Goal: Transaction & Acquisition: Purchase product/service

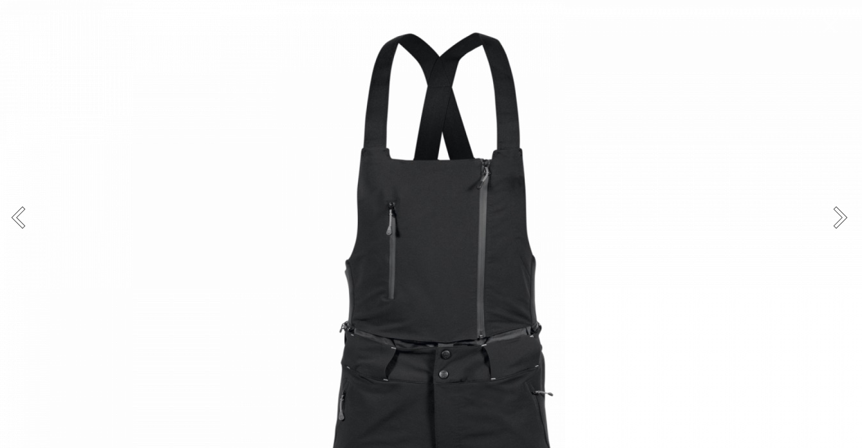
scroll to position [210, 0]
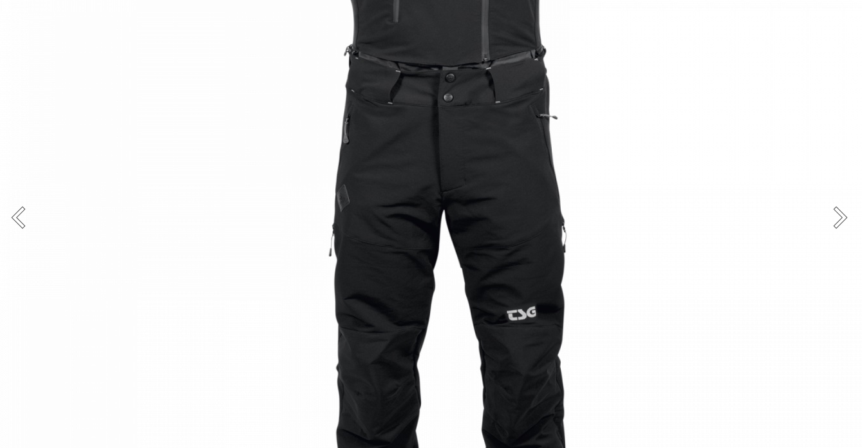
click at [838, 216] on button "Next" at bounding box center [837, 217] width 48 height 64
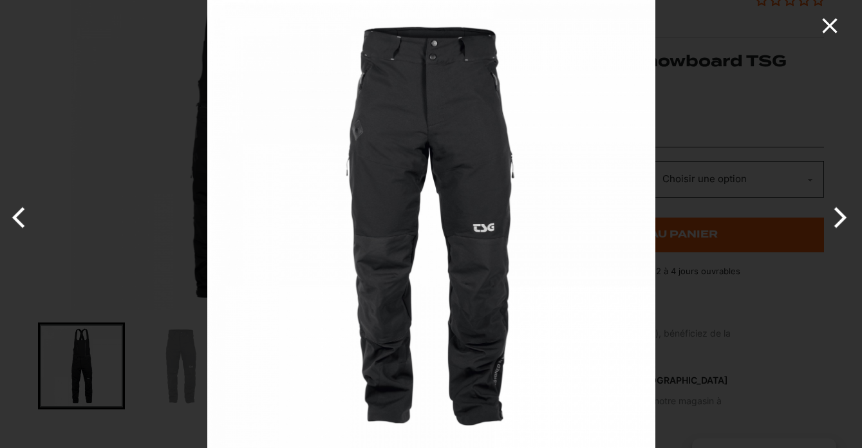
click at [838, 18] on icon "Close" at bounding box center [830, 26] width 26 height 26
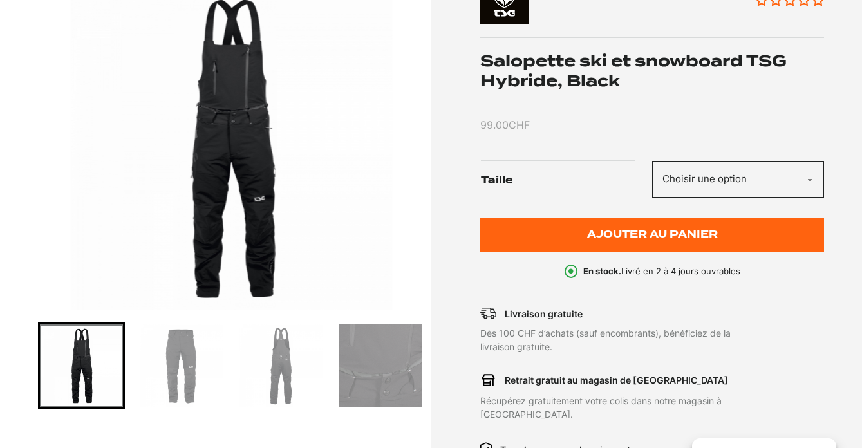
click at [596, 73] on h1 "Salopette ski et snowboard TSG Hybride, Black" at bounding box center [652, 71] width 344 height 40
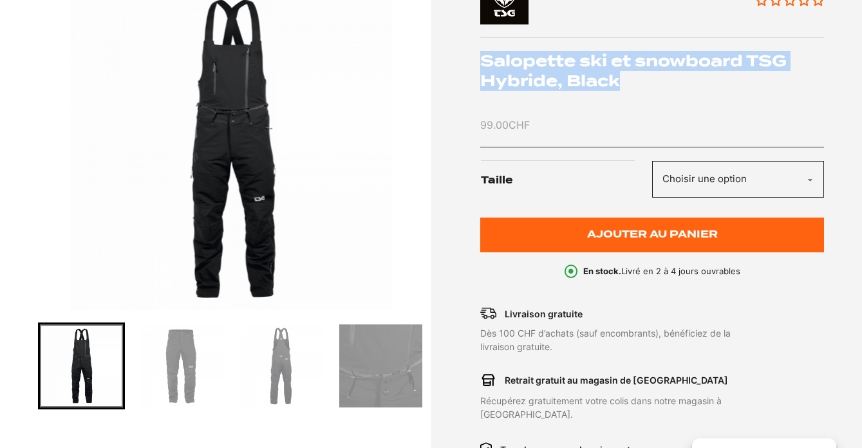
click at [596, 73] on h1 "Salopette ski et snowboard TSG Hybride, Black" at bounding box center [652, 71] width 344 height 40
copy div "Salopette ski et snowboard TSG Hybride, Black"
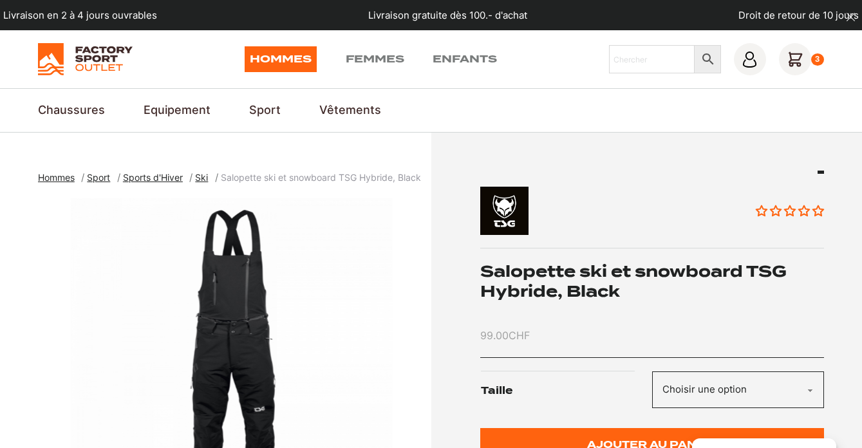
click at [789, 57] on icon at bounding box center [795, 60] width 14 height 14
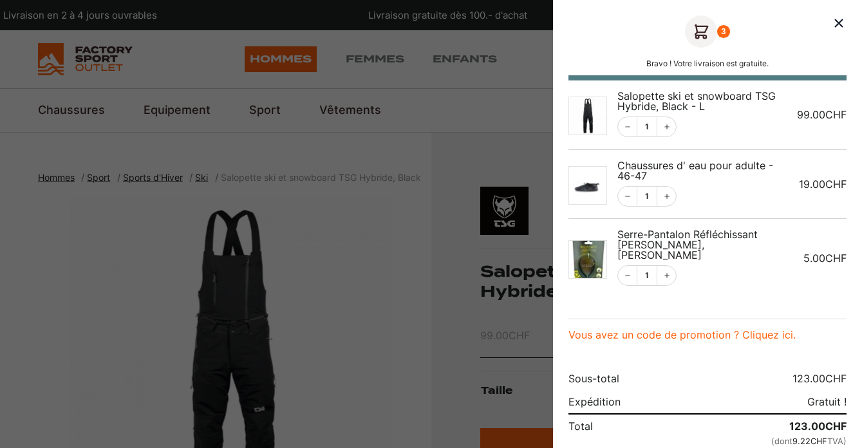
scroll to position [38, 0]
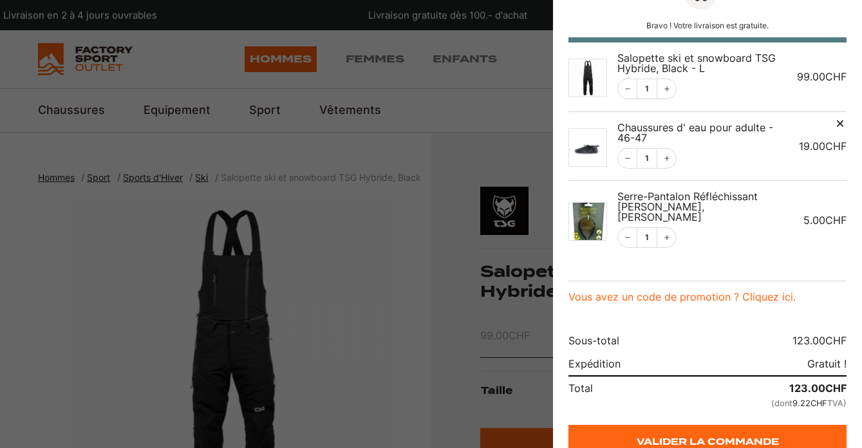
click at [838, 122] on icon "Remove this item" at bounding box center [839, 123] width 6 height 6
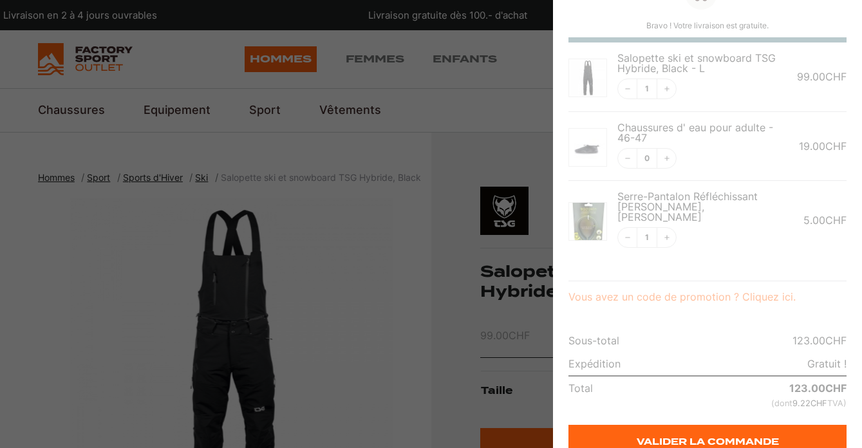
scroll to position [0, 0]
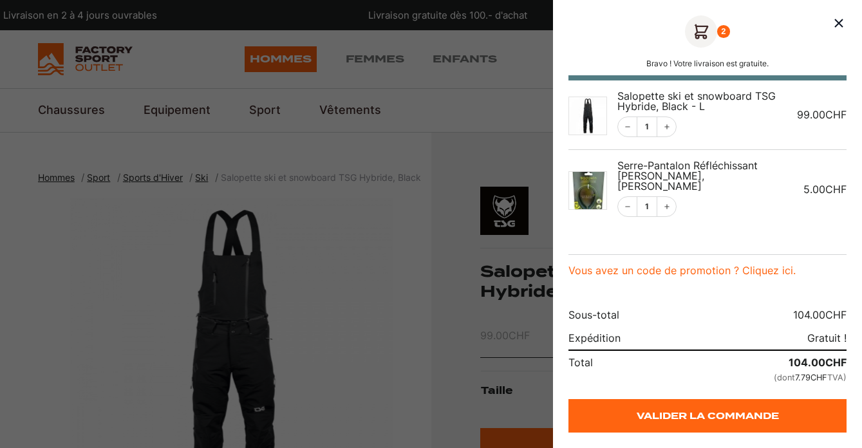
click at [242, 358] on div at bounding box center [431, 224] width 862 height 448
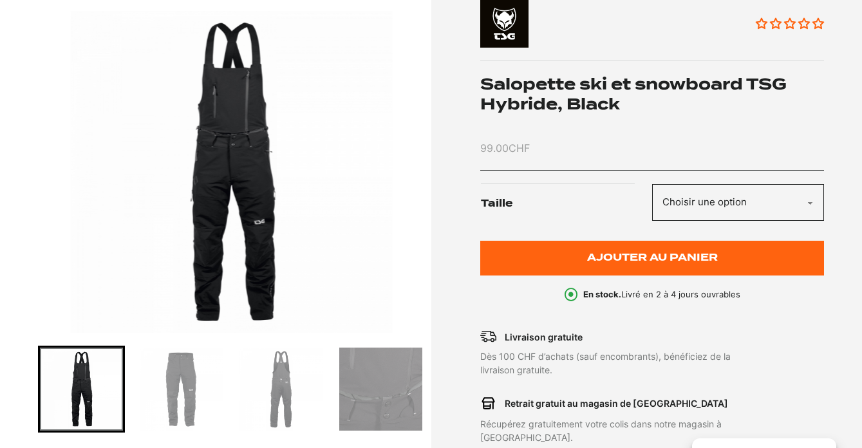
scroll to position [239, 0]
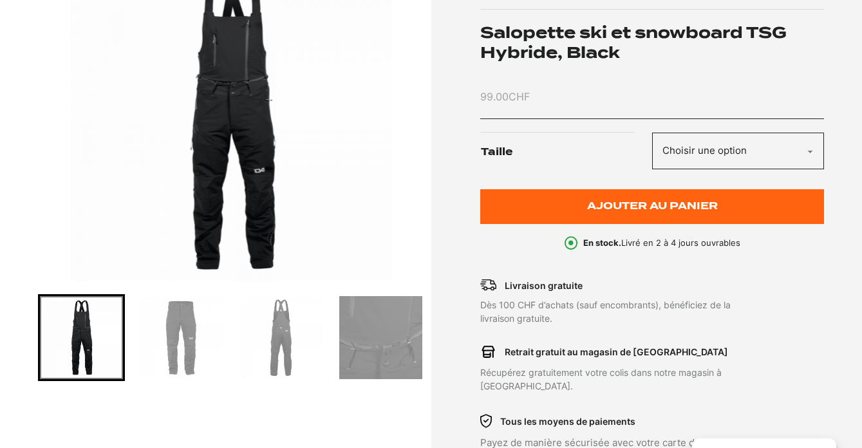
click at [172, 338] on img "Go to slide 2" at bounding box center [181, 337] width 83 height 83
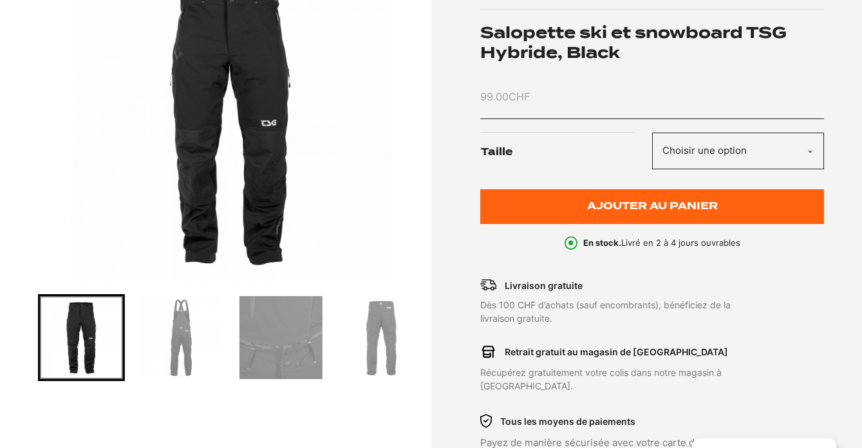
click at [356, 351] on img "Go to slide 5" at bounding box center [380, 337] width 83 height 83
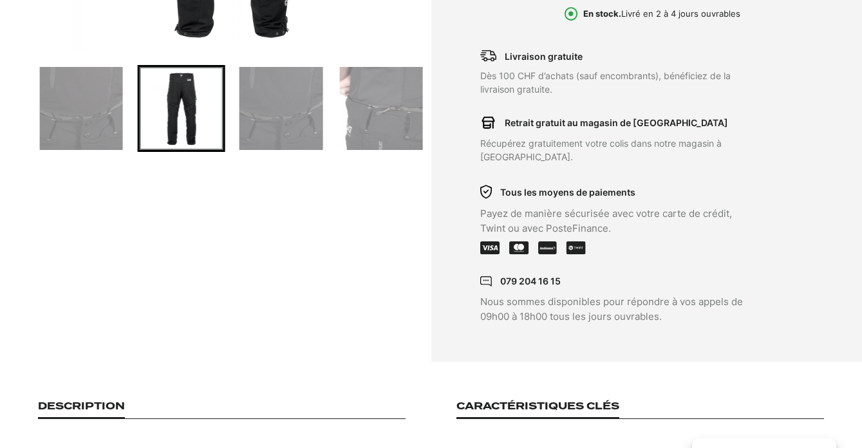
scroll to position [0, 0]
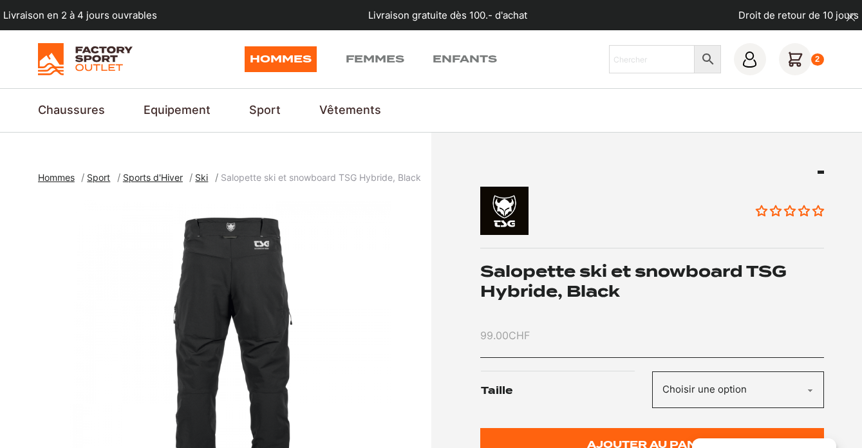
click at [806, 70] on div "2" at bounding box center [802, 59] width 46 height 32
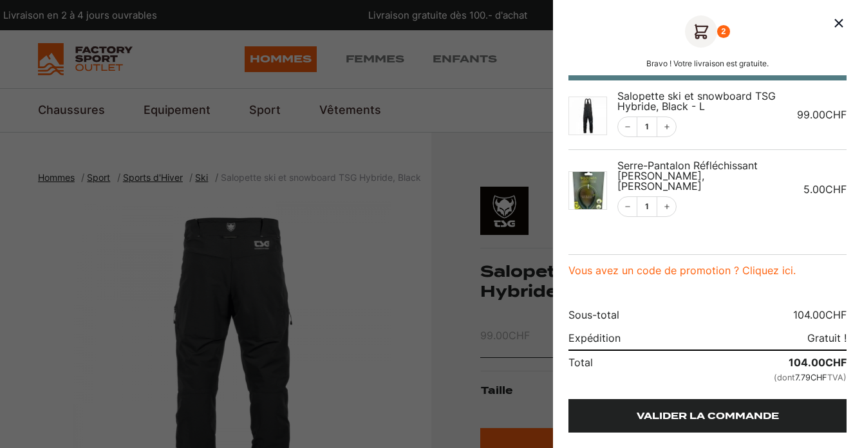
click at [702, 409] on link "Valider la commande" at bounding box center [707, 415] width 278 height 33
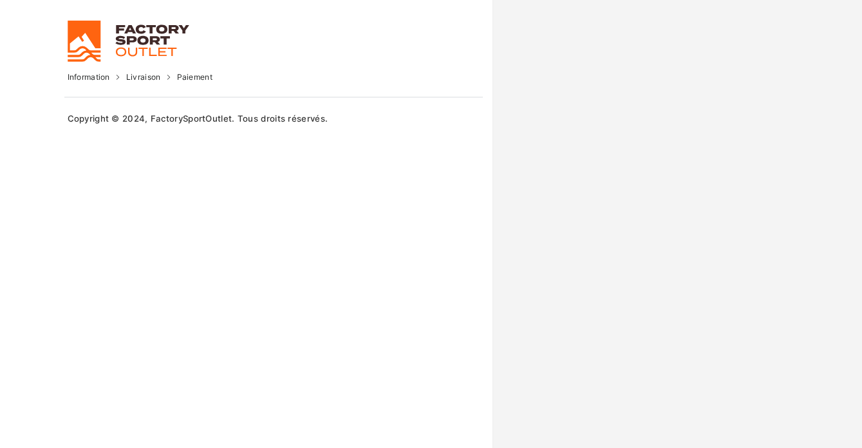
select select "NE"
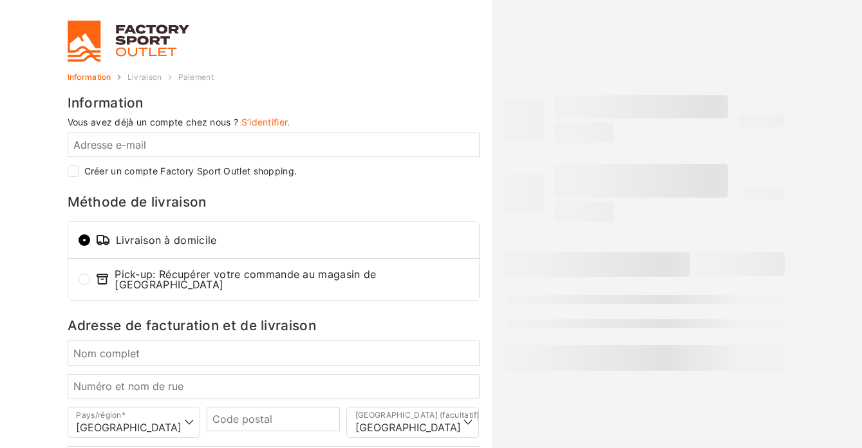
click at [91, 42] on link at bounding box center [206, 41] width 276 height 41
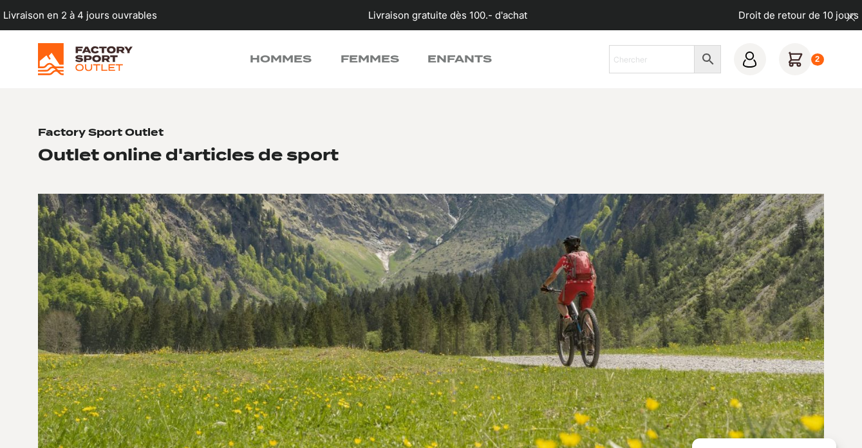
click at [89, 61] on img at bounding box center [85, 59] width 95 height 32
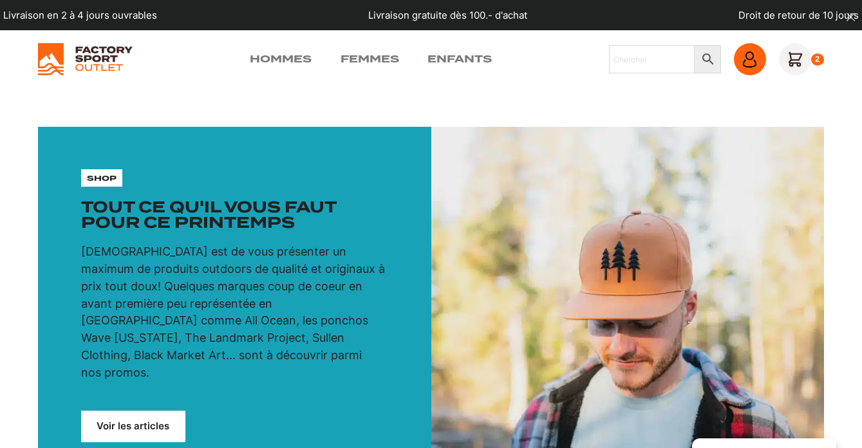
click at [749, 59] on icon at bounding box center [749, 55] width 8 height 8
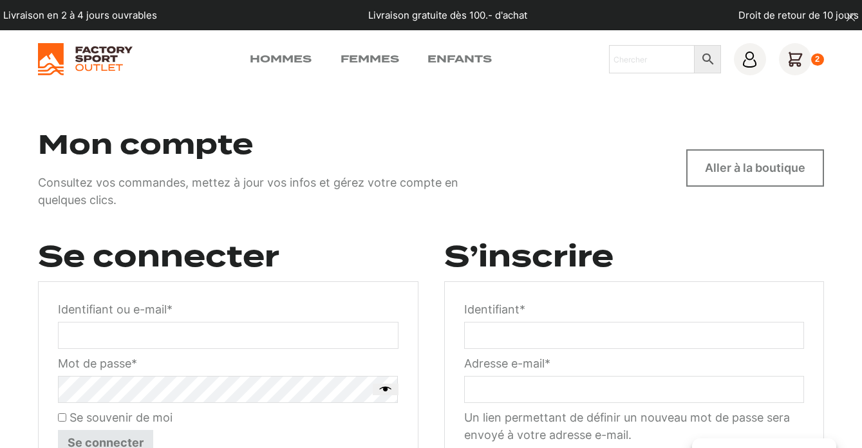
scroll to position [154, 0]
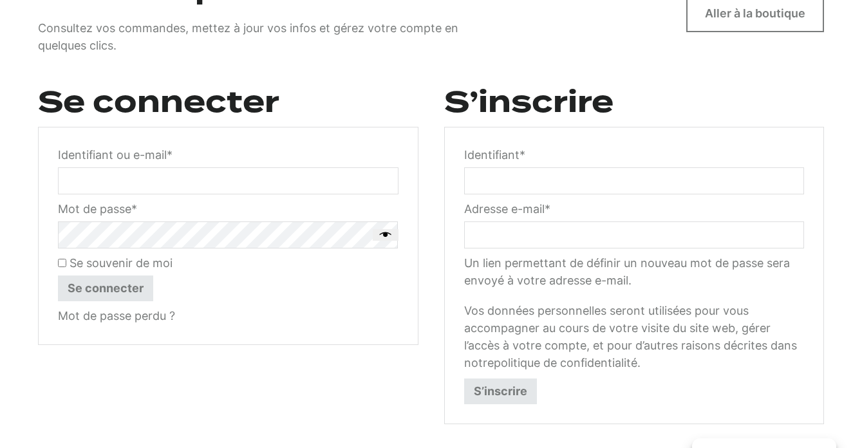
click at [473, 181] on input "Identifiant * Obligatoire" at bounding box center [634, 180] width 340 height 27
click at [333, 172] on input "Identifiant ou e-mail * Obligatoire" at bounding box center [228, 180] width 340 height 27
click at [519, 185] on input "Identifiant * Obligatoire" at bounding box center [634, 180] width 340 height 27
type input "[EMAIL_ADDRESS][DOMAIN_NAME]"
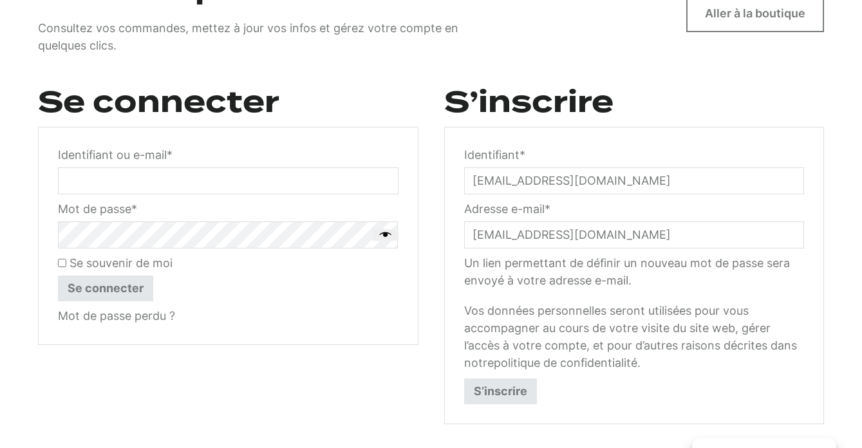
click at [569, 235] on input "raph.jungo@gmail.com" at bounding box center [634, 234] width 340 height 27
click at [569, 235] on input "[EMAIL_ADDRESS][DOMAIN_NAME]" at bounding box center [634, 234] width 340 height 27
click at [524, 180] on input "[EMAIL_ADDRESS][DOMAIN_NAME]" at bounding box center [634, 180] width 340 height 27
click at [524, 180] on input "raph.jungo@gmail.com" at bounding box center [634, 180] width 340 height 27
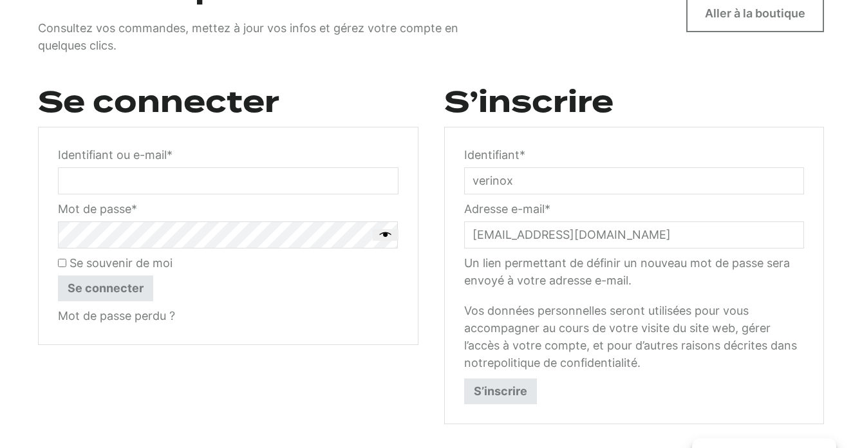
type input "verinox01"
click at [508, 392] on button "S’inscrire" at bounding box center [500, 391] width 73 height 26
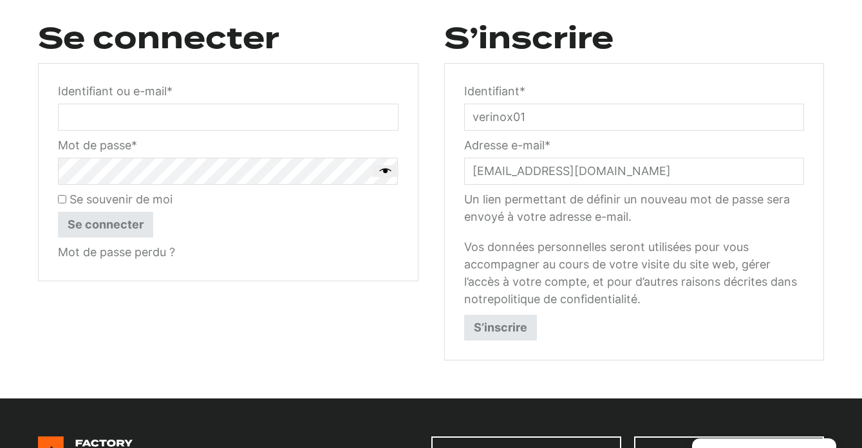
scroll to position [176, 0]
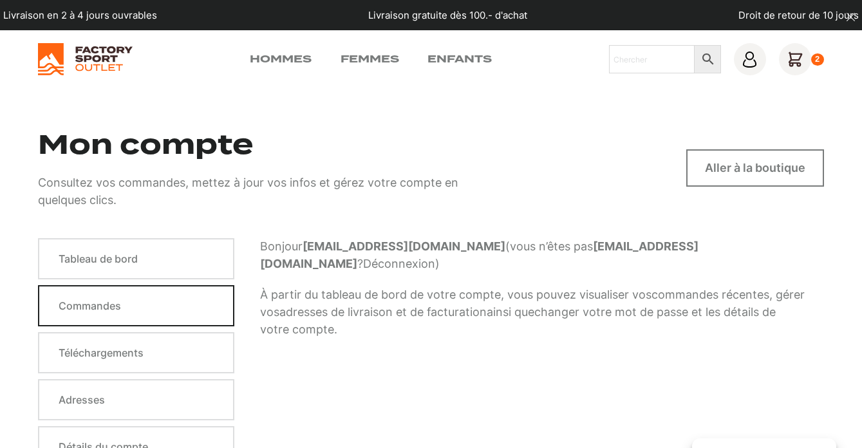
click at [179, 295] on link "Commandes" at bounding box center [136, 305] width 196 height 41
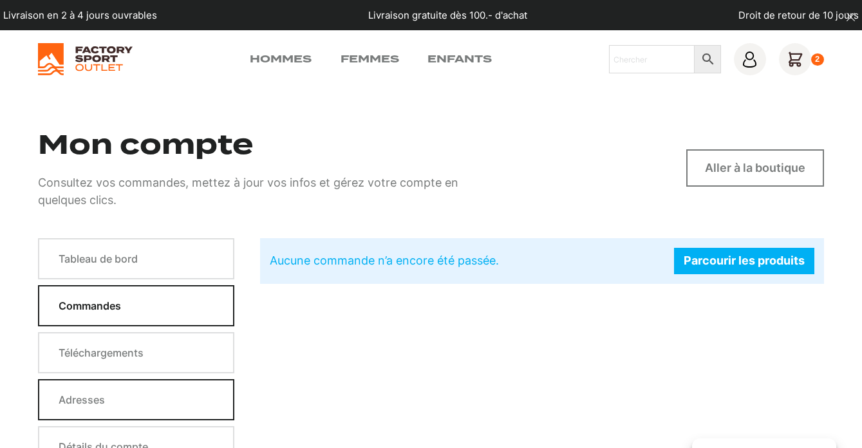
click at [152, 395] on link "Adresses" at bounding box center [136, 399] width 196 height 41
click at [151, 396] on link "Adresses" at bounding box center [136, 399] width 196 height 41
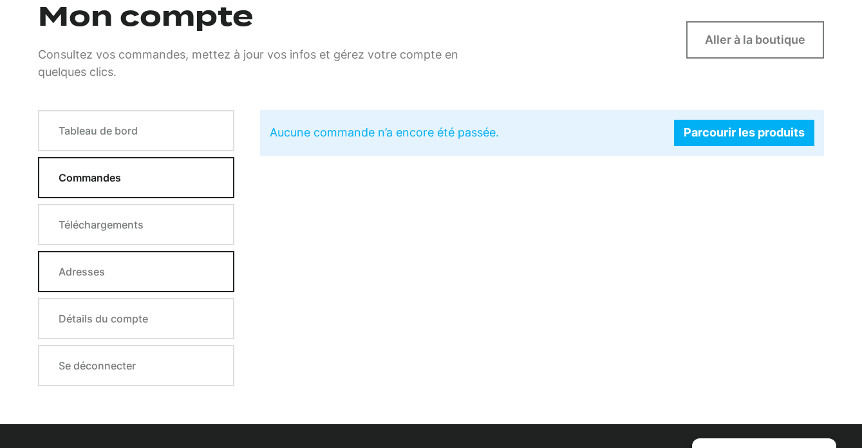
scroll to position [212, 0]
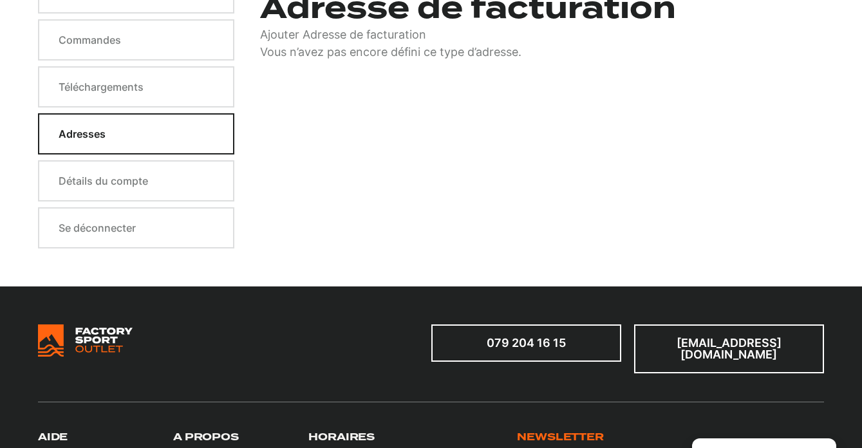
scroll to position [257, 0]
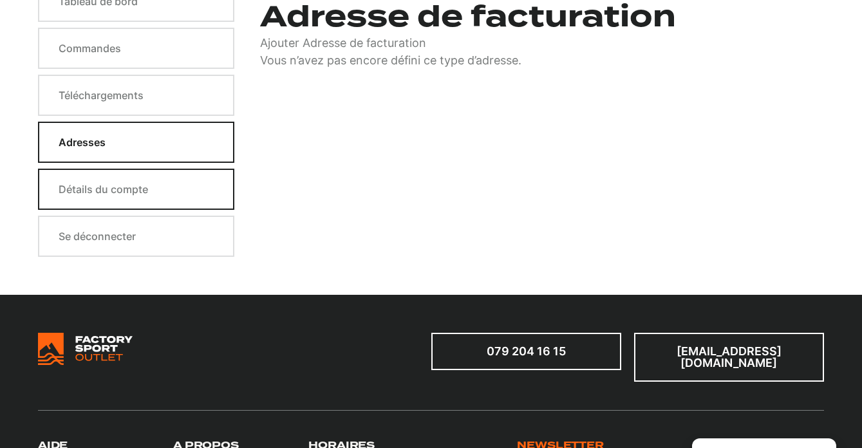
click at [140, 186] on link "Détails du compte" at bounding box center [136, 189] width 196 height 41
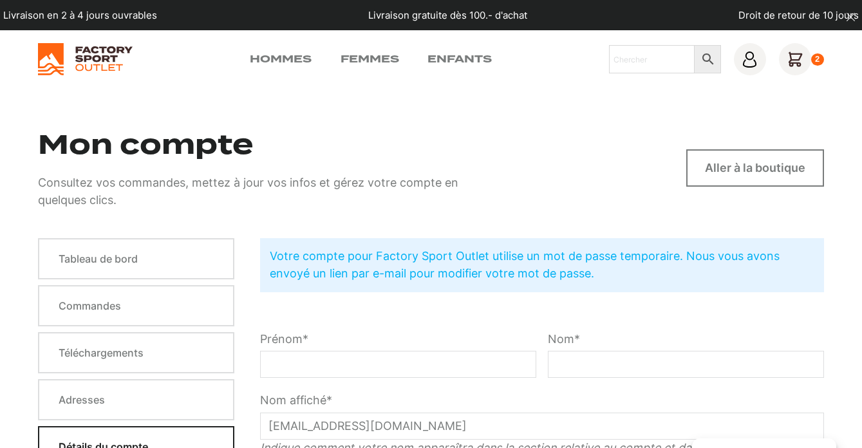
scroll to position [135, 0]
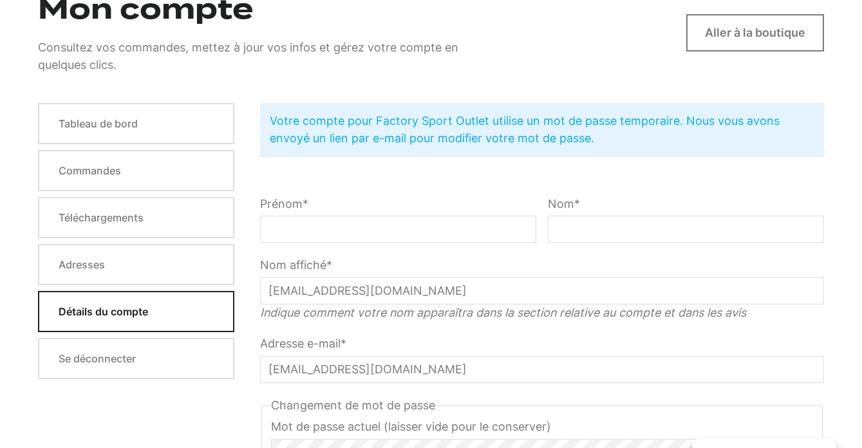
click at [302, 224] on input "Prénom *" at bounding box center [398, 229] width 276 height 27
type input "[PERSON_NAME]"
type input "Jungo"
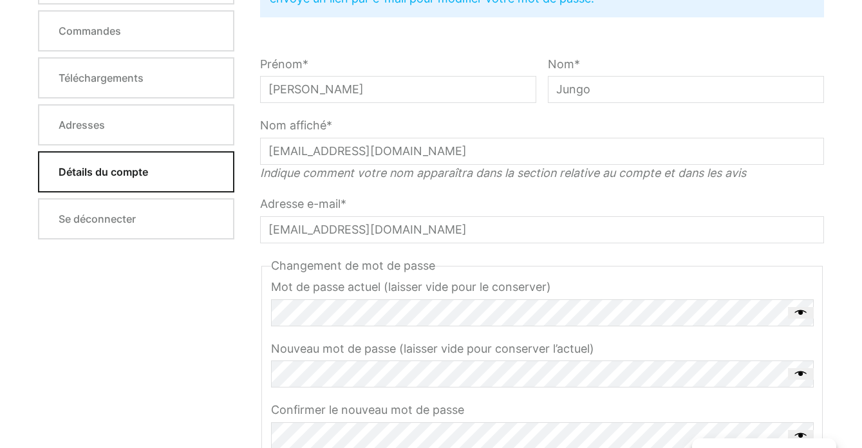
click at [367, 220] on input "[EMAIL_ADDRESS][DOMAIN_NAME]" at bounding box center [542, 229] width 564 height 27
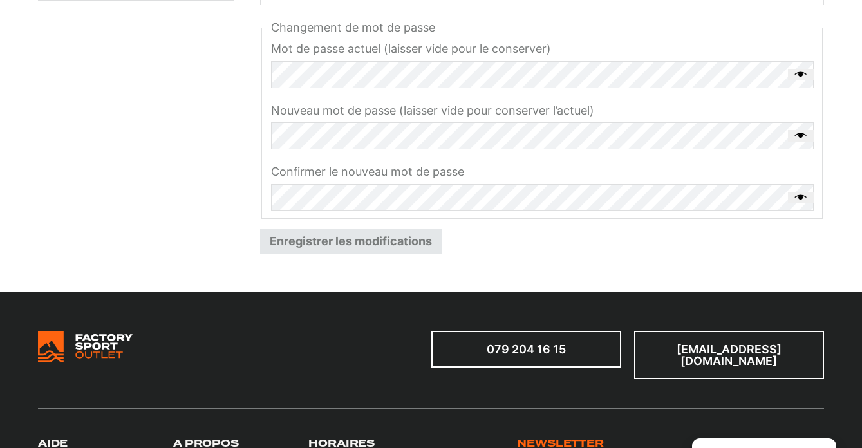
scroll to position [558, 0]
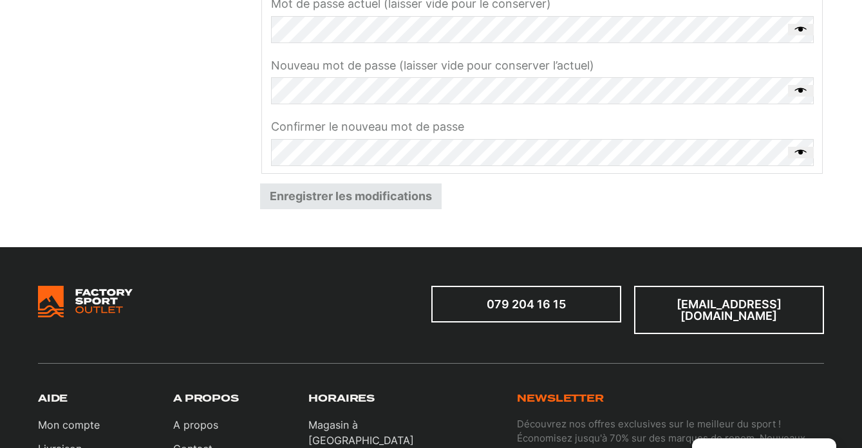
click at [358, 197] on button "Enregistrer les modifications" at bounding box center [350, 196] width 181 height 26
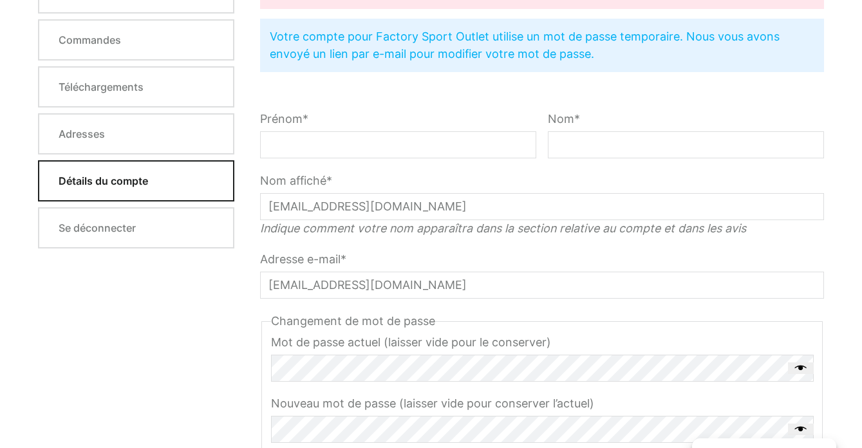
scroll to position [223, 0]
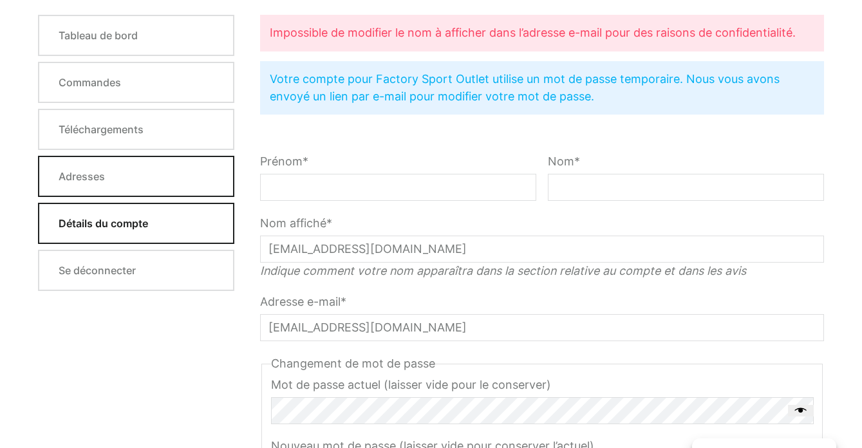
click at [178, 158] on link "Adresses" at bounding box center [136, 176] width 196 height 41
click at [178, 162] on link "Adresses" at bounding box center [136, 176] width 196 height 41
click at [154, 178] on link "Adresses" at bounding box center [136, 176] width 196 height 41
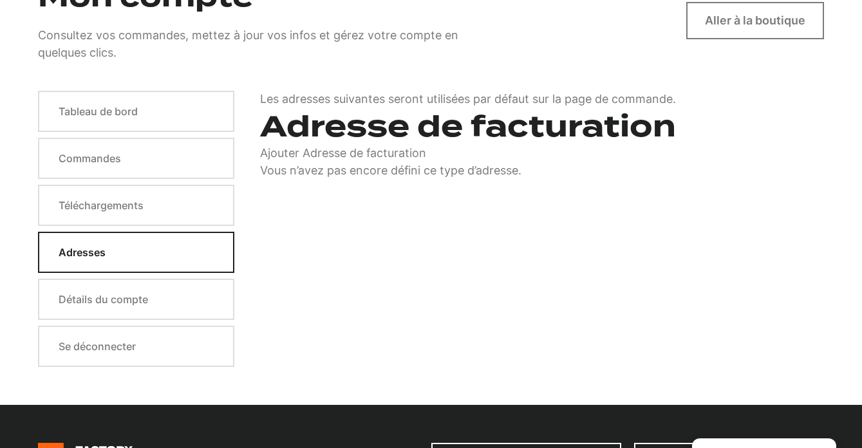
scroll to position [149, 0]
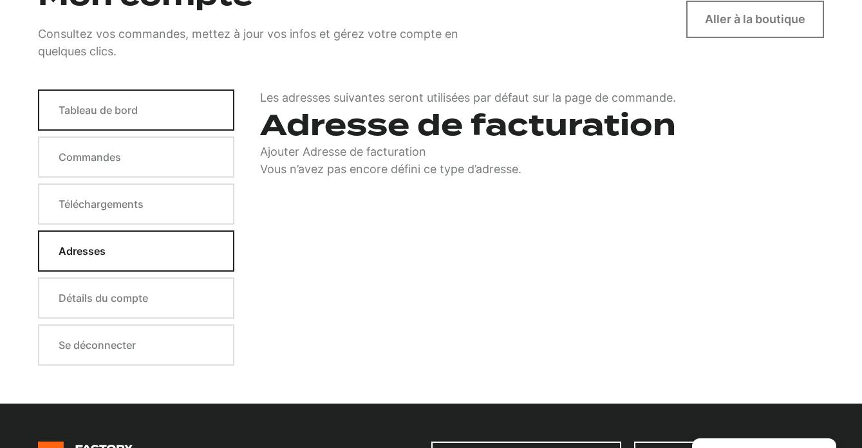
click at [121, 116] on link "Tableau de bord" at bounding box center [136, 109] width 196 height 41
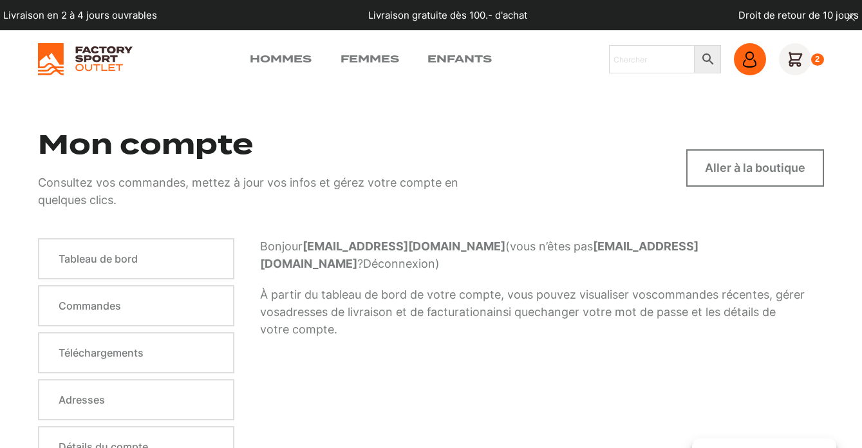
click at [739, 58] on link at bounding box center [750, 59] width 32 height 32
click at [757, 60] on link at bounding box center [750, 59] width 32 height 32
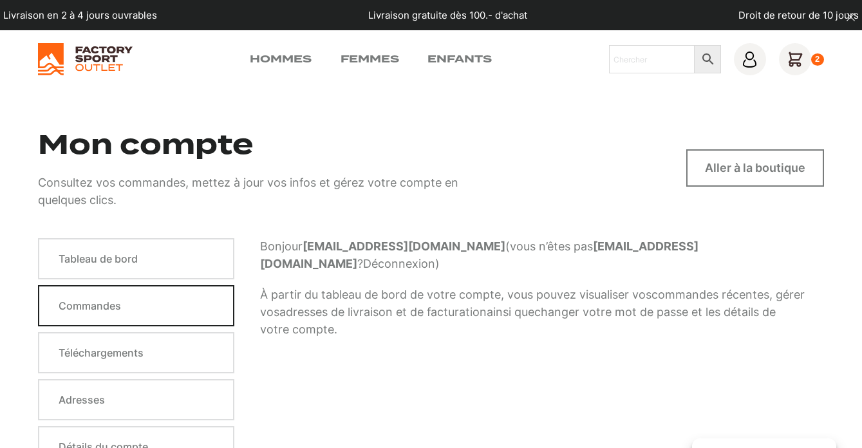
click at [107, 306] on link "Commandes" at bounding box center [136, 305] width 196 height 41
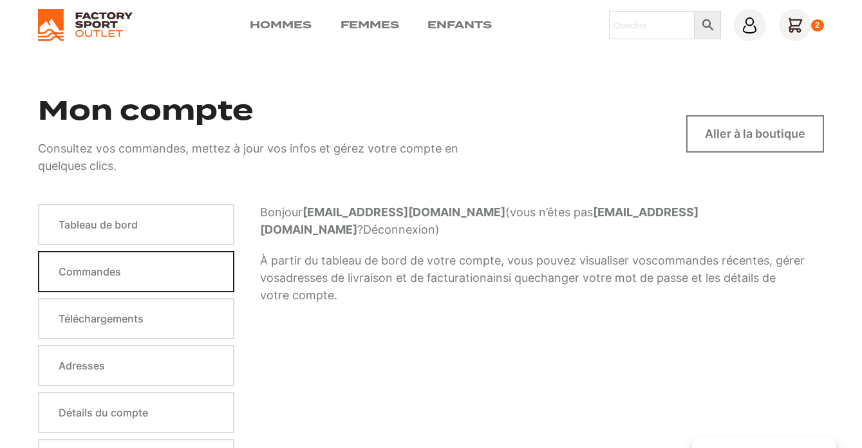
scroll to position [92, 0]
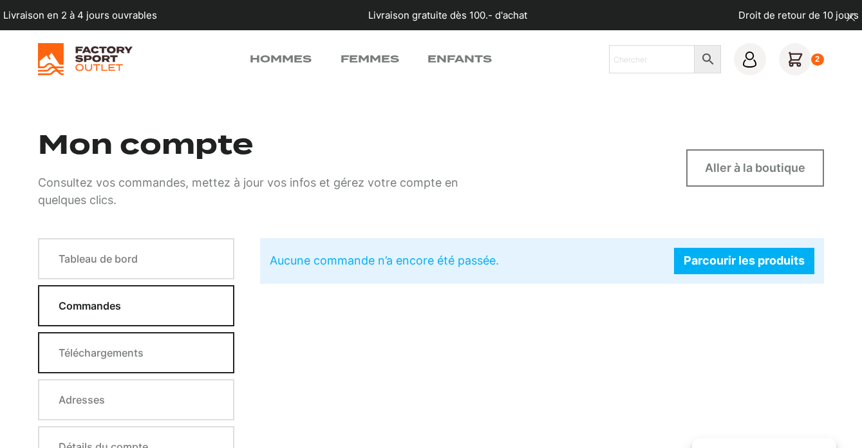
click at [105, 351] on link "Téléchargements" at bounding box center [136, 352] width 196 height 41
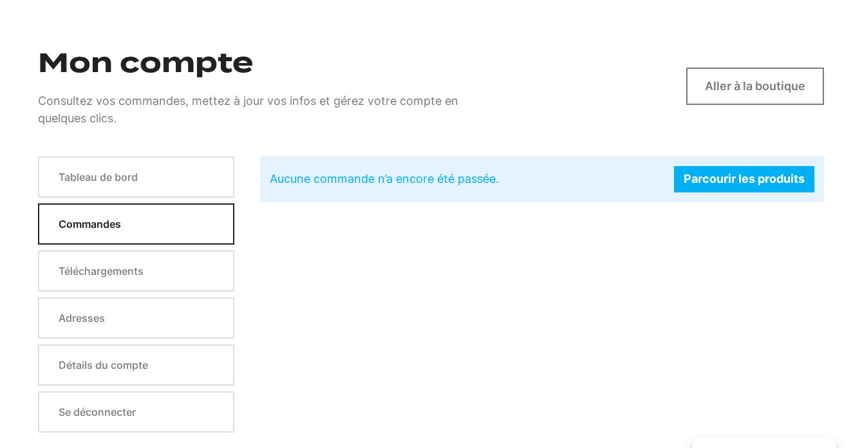
scroll to position [222, 0]
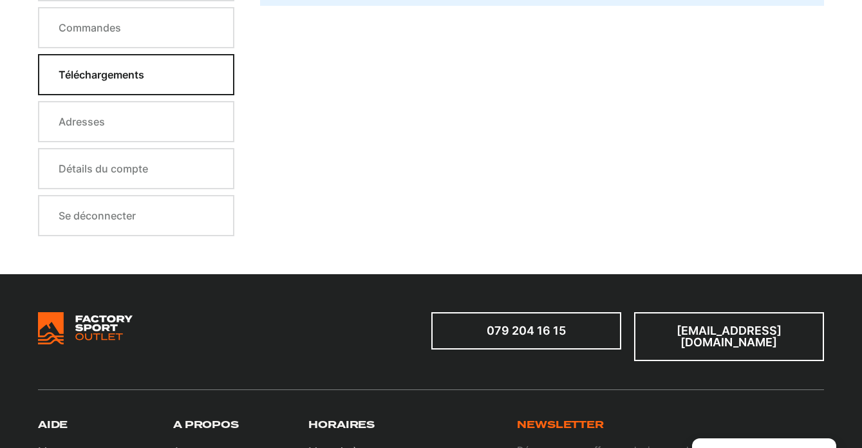
scroll to position [248, 0]
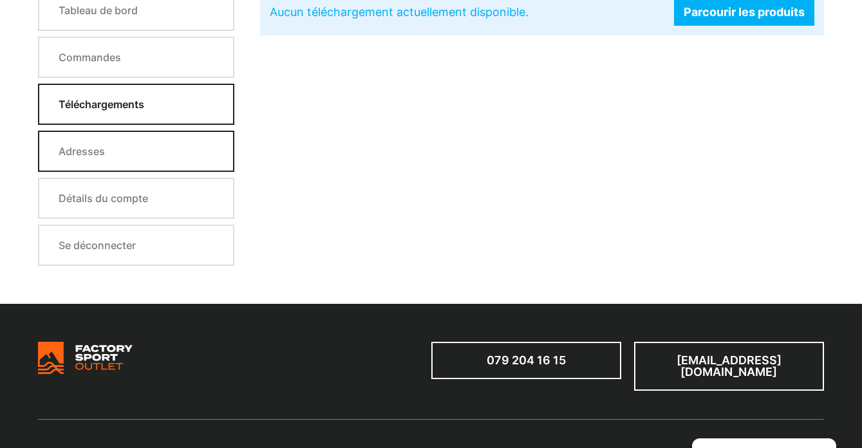
click at [114, 151] on link "Adresses" at bounding box center [136, 151] width 196 height 41
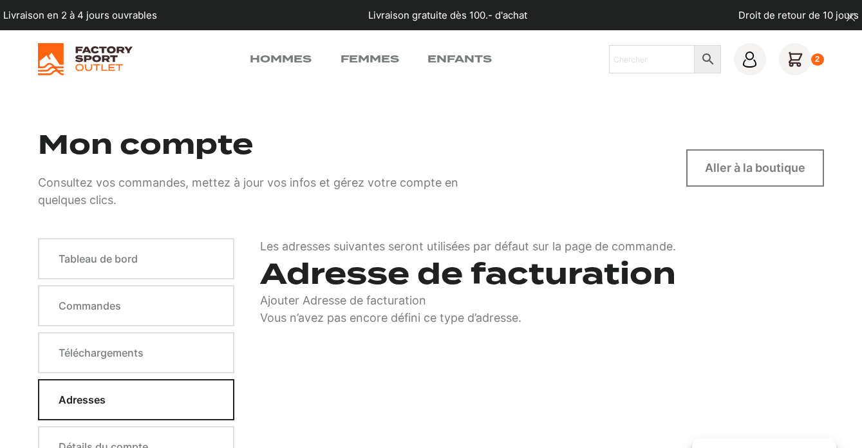
scroll to position [148, 0]
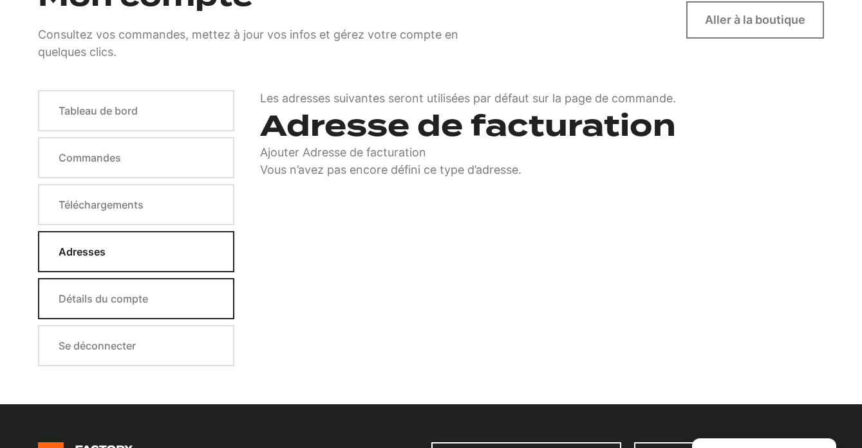
click at [121, 297] on link "Détails du compte" at bounding box center [136, 298] width 196 height 41
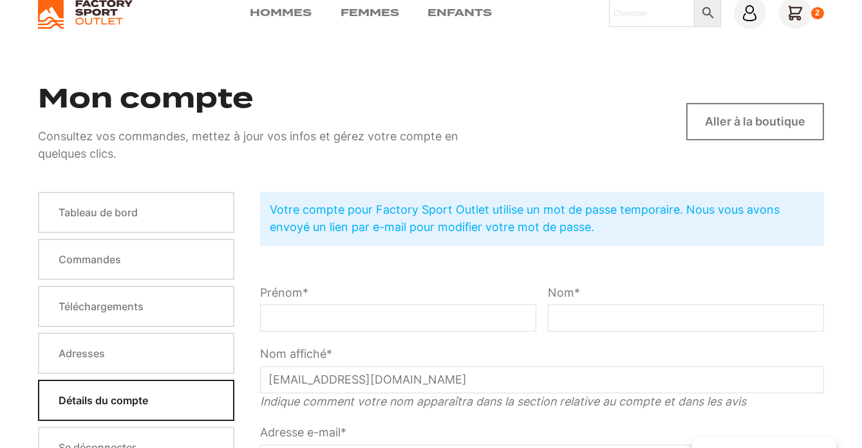
scroll to position [97, 0]
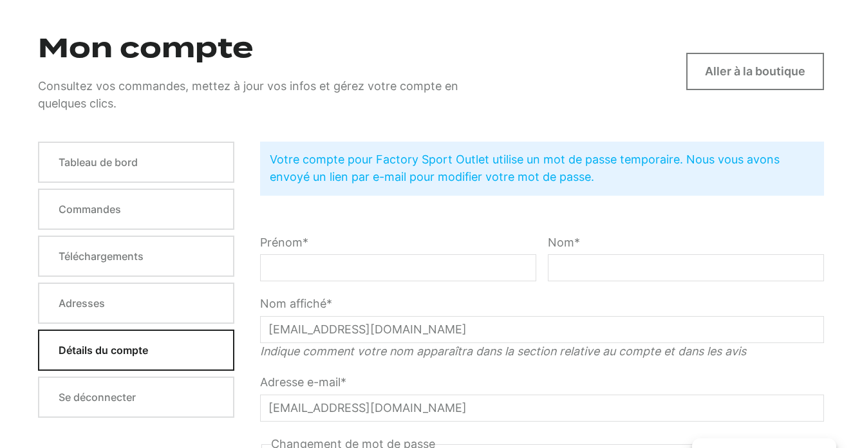
click at [272, 277] on input "Prénom *" at bounding box center [398, 267] width 276 height 27
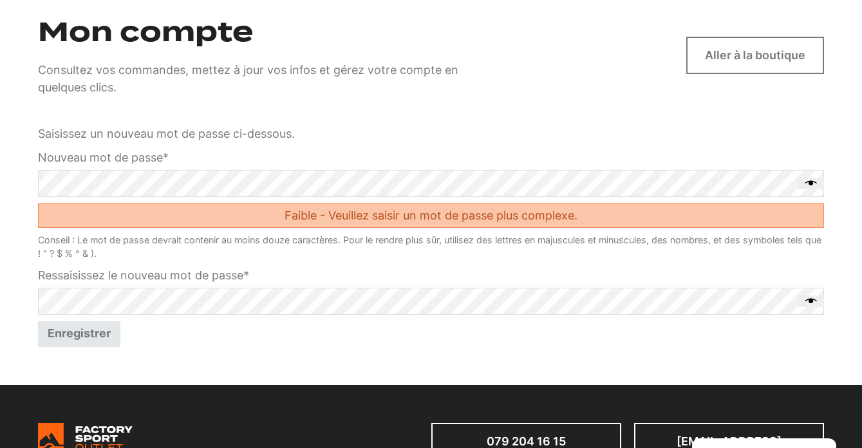
scroll to position [121, 0]
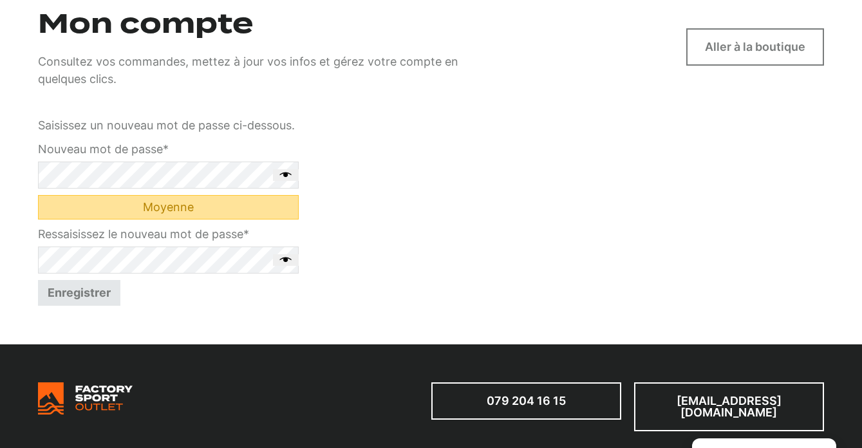
click at [86, 291] on button "Enregistrer" at bounding box center [79, 293] width 82 height 26
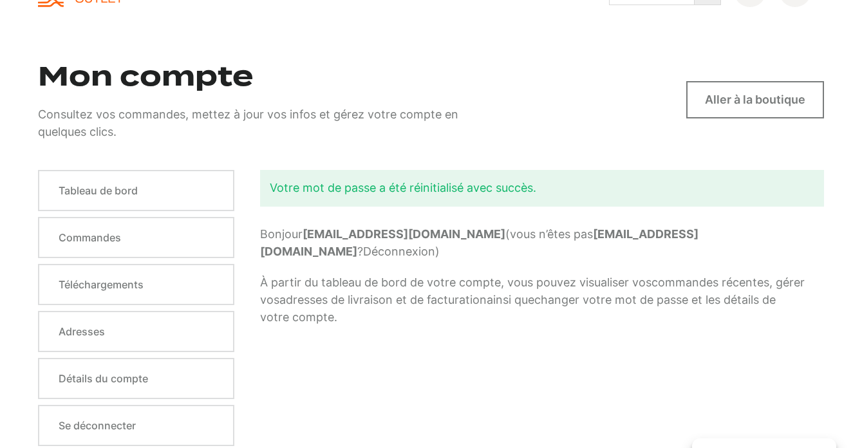
scroll to position [108, 0]
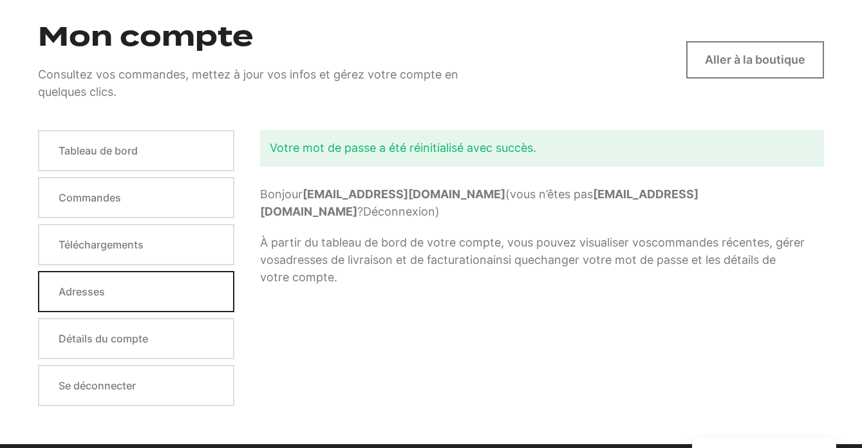
click at [122, 282] on link "Adresses" at bounding box center [136, 291] width 196 height 41
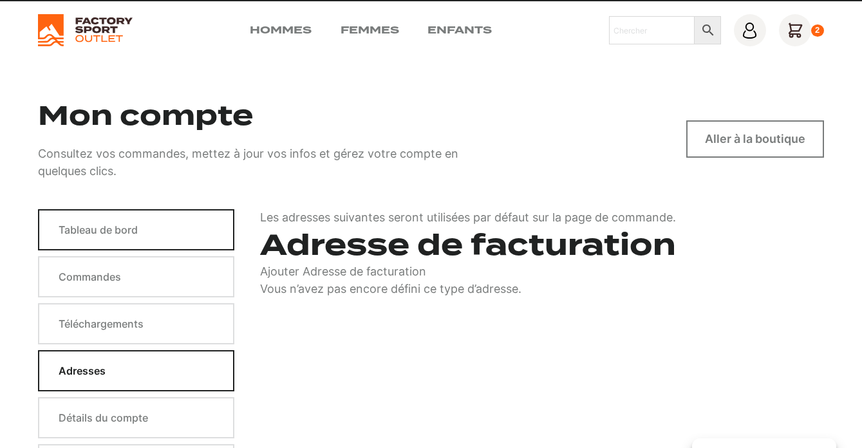
scroll to position [76, 0]
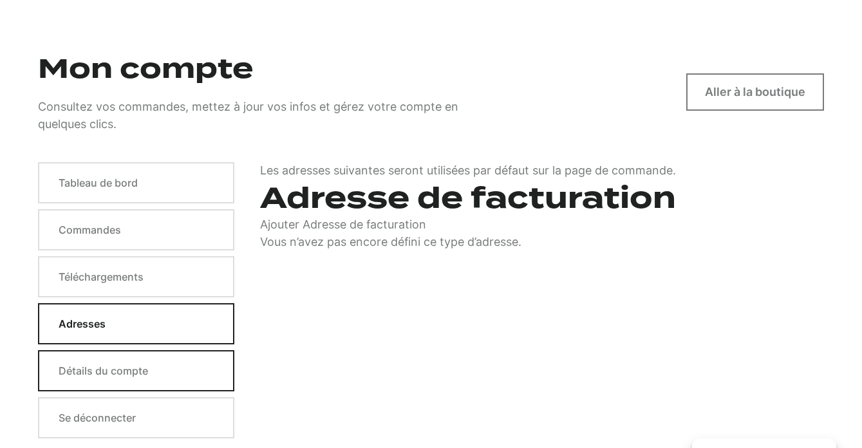
click at [122, 369] on link "Détails du compte" at bounding box center [136, 370] width 196 height 41
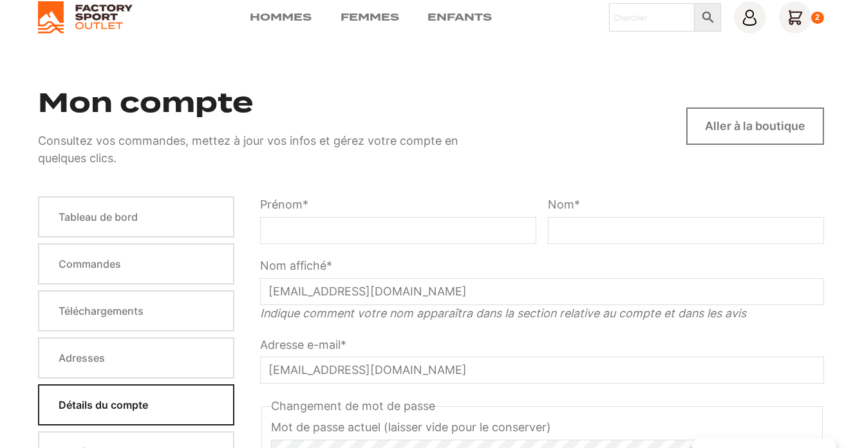
scroll to position [56, 0]
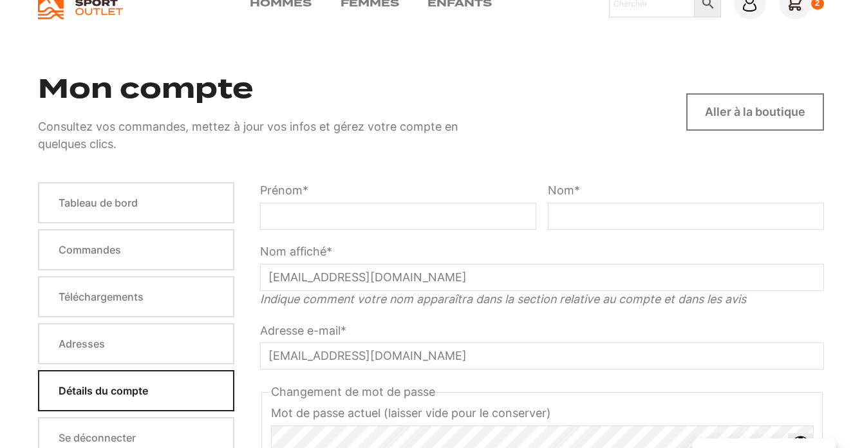
click at [417, 228] on input "Prénom *" at bounding box center [398, 216] width 276 height 27
type input "raphael"
type input "Jungo"
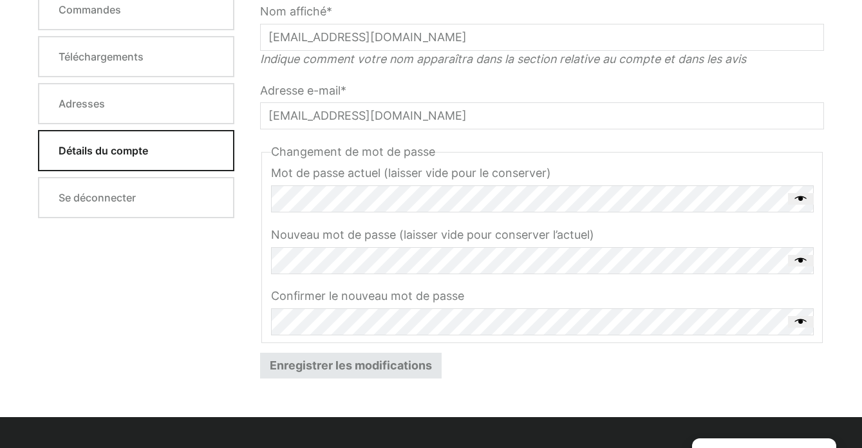
scroll to position [297, 0]
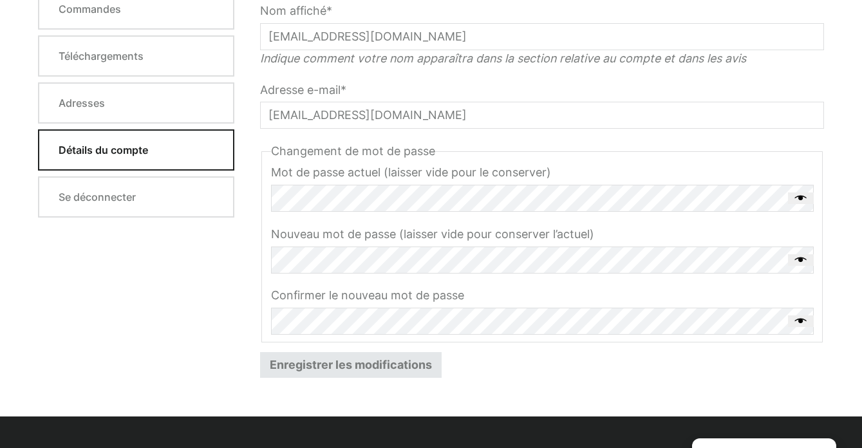
click at [391, 362] on button "Enregistrer les modifications" at bounding box center [350, 365] width 181 height 26
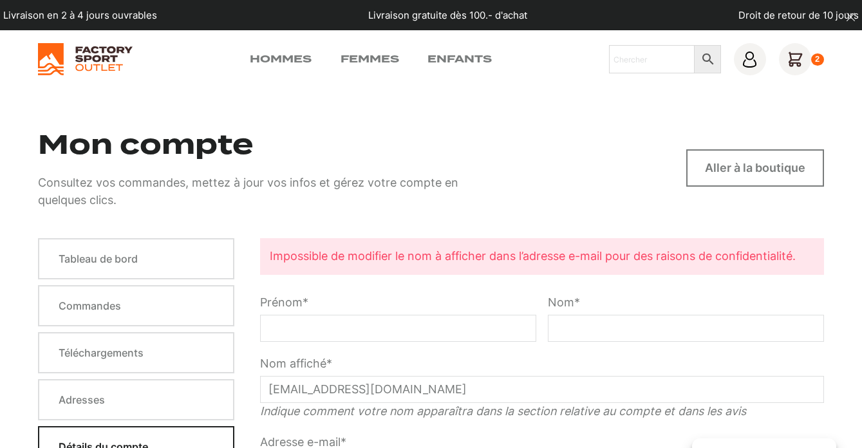
click at [791, 64] on icon at bounding box center [795, 60] width 14 height 14
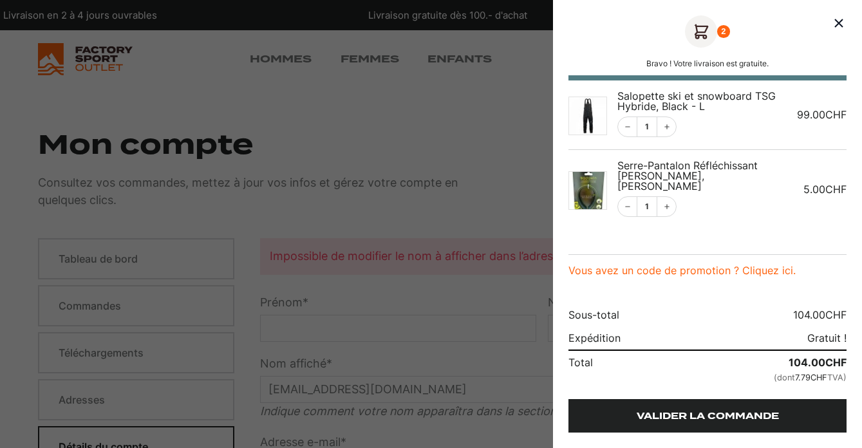
click at [677, 418] on link "Valider la commande" at bounding box center [707, 415] width 278 height 33
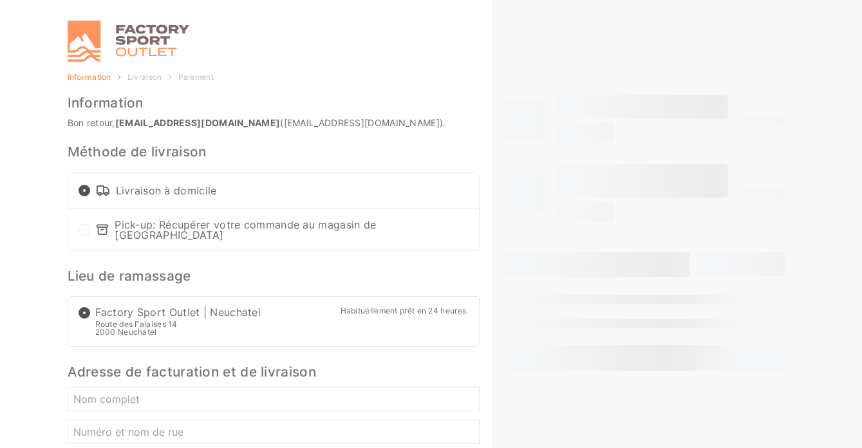
select select "NE"
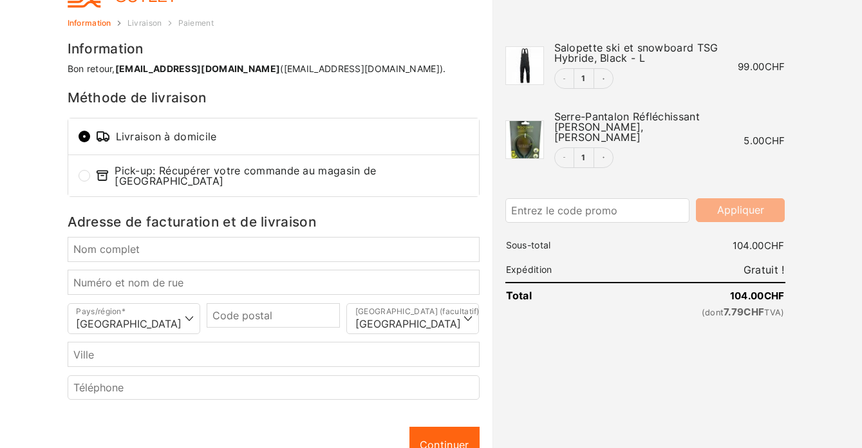
scroll to position [62, 0]
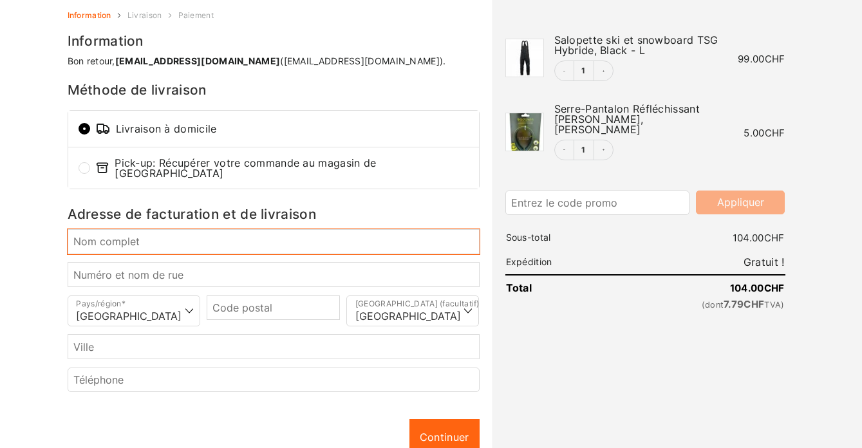
click at [320, 239] on input "Nom complet *" at bounding box center [274, 241] width 412 height 24
type input "[PERSON_NAME]"
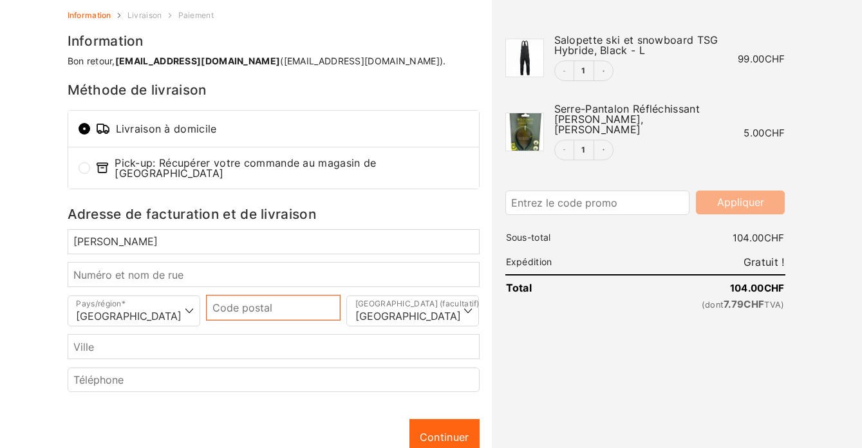
type input "1726"
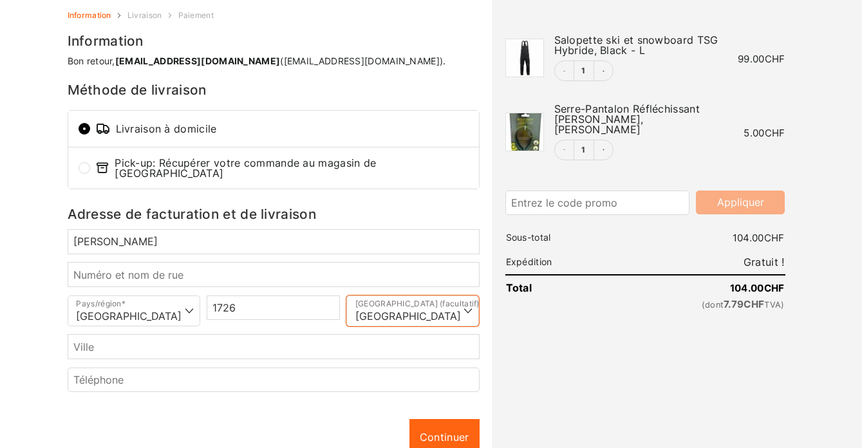
select select "FR"
type input "Farvagny-le-Grand"
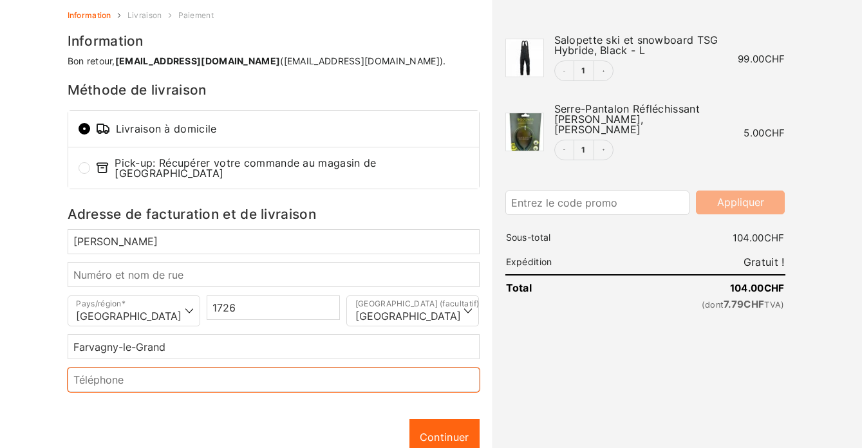
type input "+41768222099"
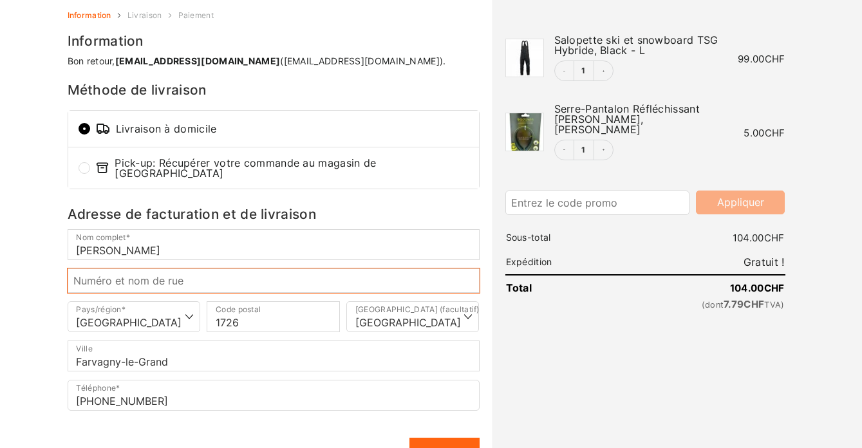
click at [288, 278] on input "Numéro et nom de rue *" at bounding box center [274, 280] width 412 height 24
click at [264, 277] on input "Numéro et nom de rue *" at bounding box center [274, 280] width 412 height 24
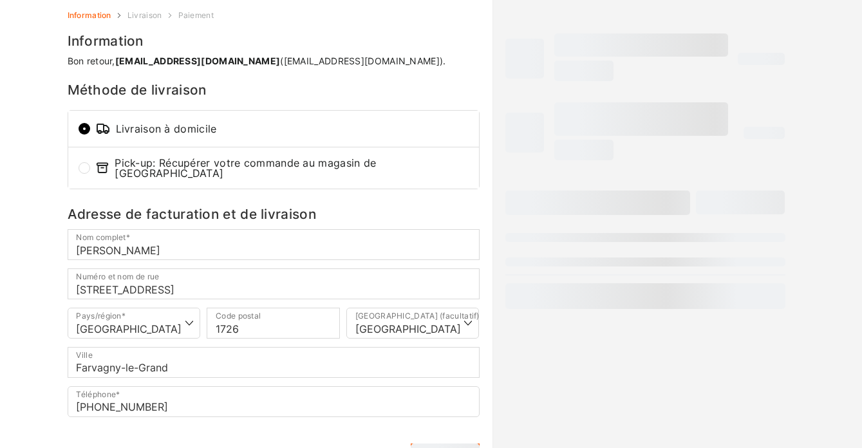
type input "Planchevra 10"
type input "Gibloux"
select select "FR"
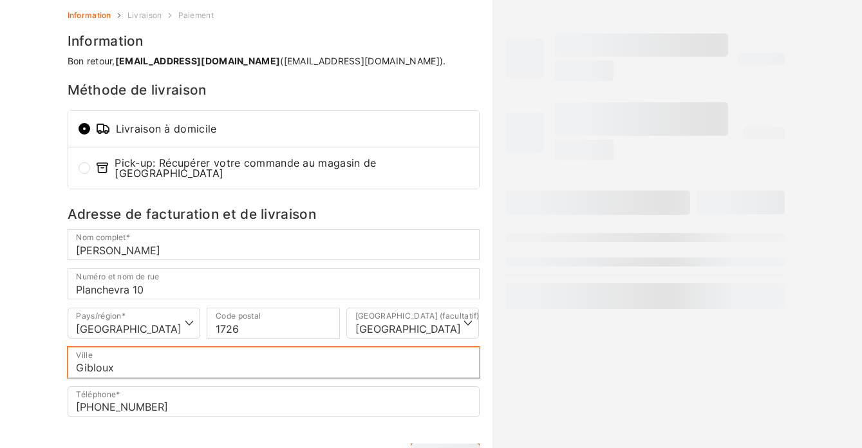
click at [199, 355] on input "Gibloux" at bounding box center [274, 362] width 412 height 31
click at [198, 355] on input "Gibloux" at bounding box center [274, 362] width 412 height 31
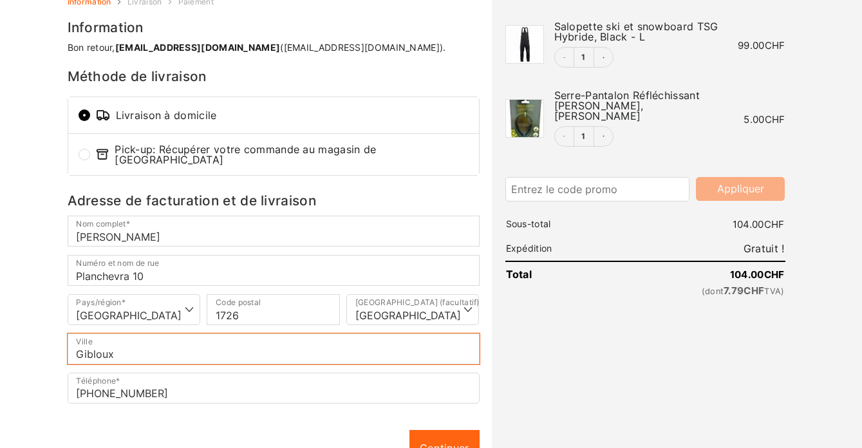
scroll to position [172, 0]
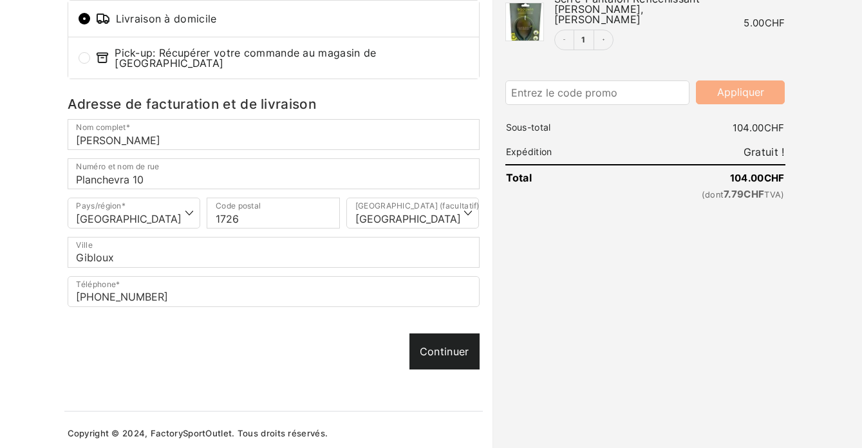
click at [439, 349] on link "Continuer" at bounding box center [444, 351] width 70 height 36
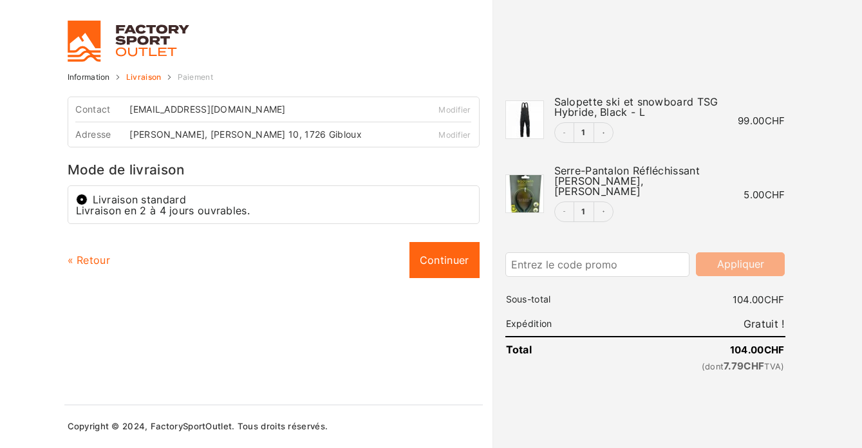
click at [308, 133] on div "Raphael Jungo, Planchevra 10, 1726 Gibloux" at bounding box center [249, 134] width 241 height 9
click at [436, 257] on link "Continuer" at bounding box center [444, 260] width 70 height 36
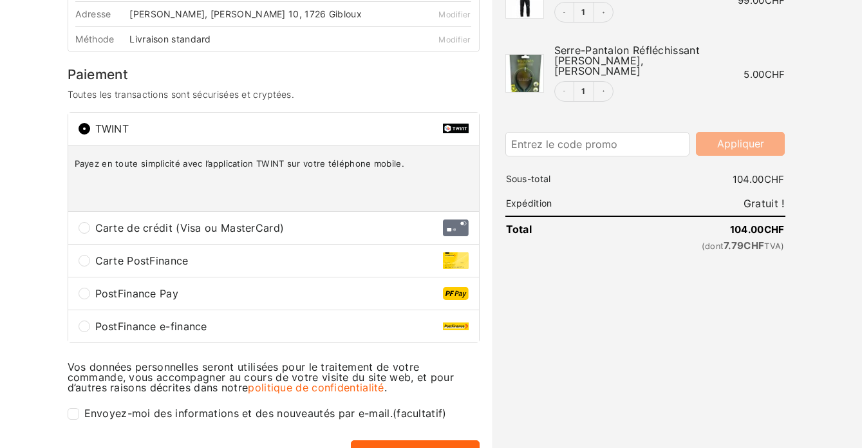
scroll to position [181, 0]
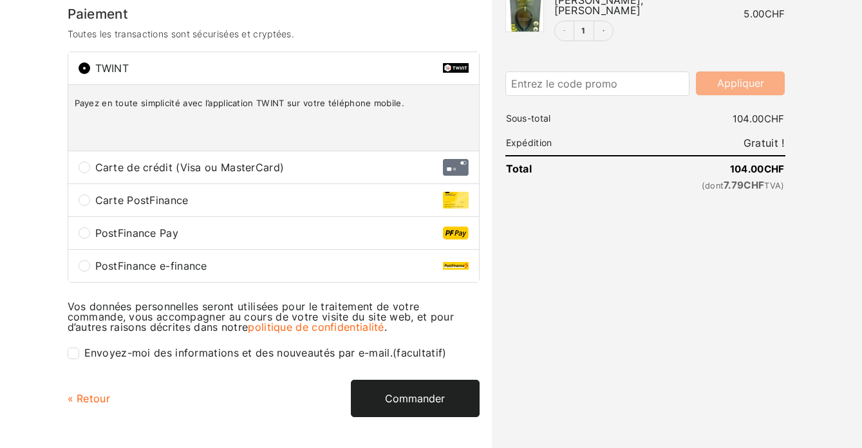
click at [404, 398] on button "Commander" at bounding box center [415, 398] width 129 height 37
